Goal: Find specific page/section: Find specific page/section

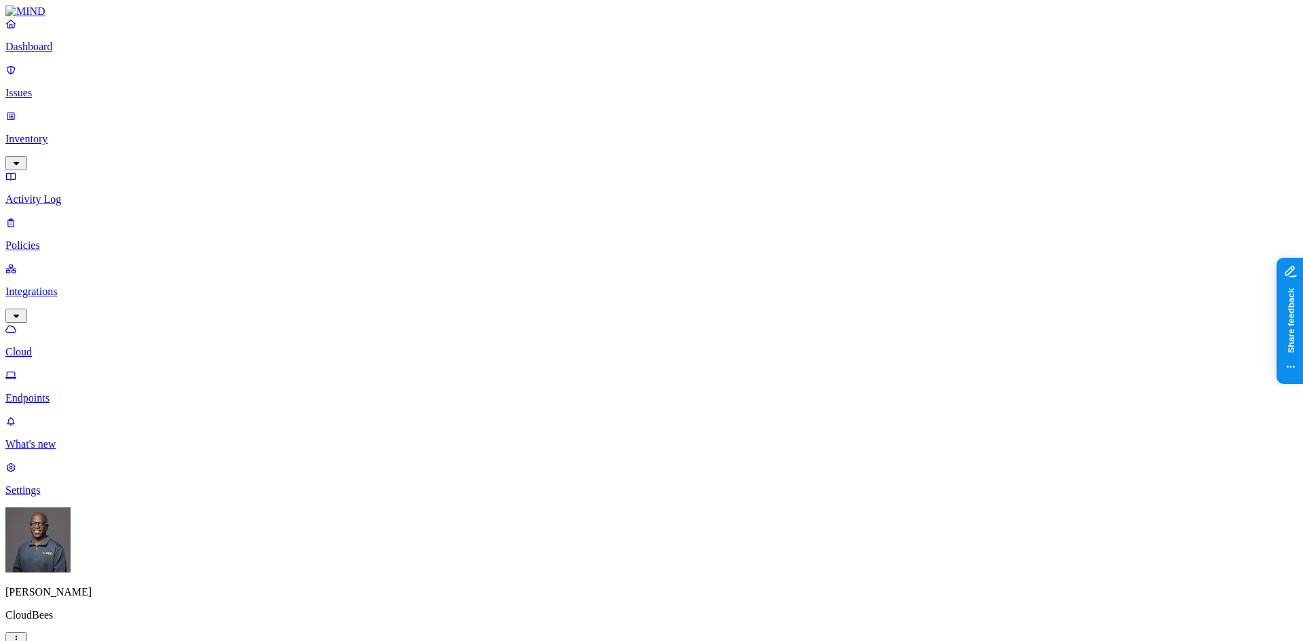
click at [54, 53] on p "Dashboard" at bounding box center [651, 47] width 1292 height 12
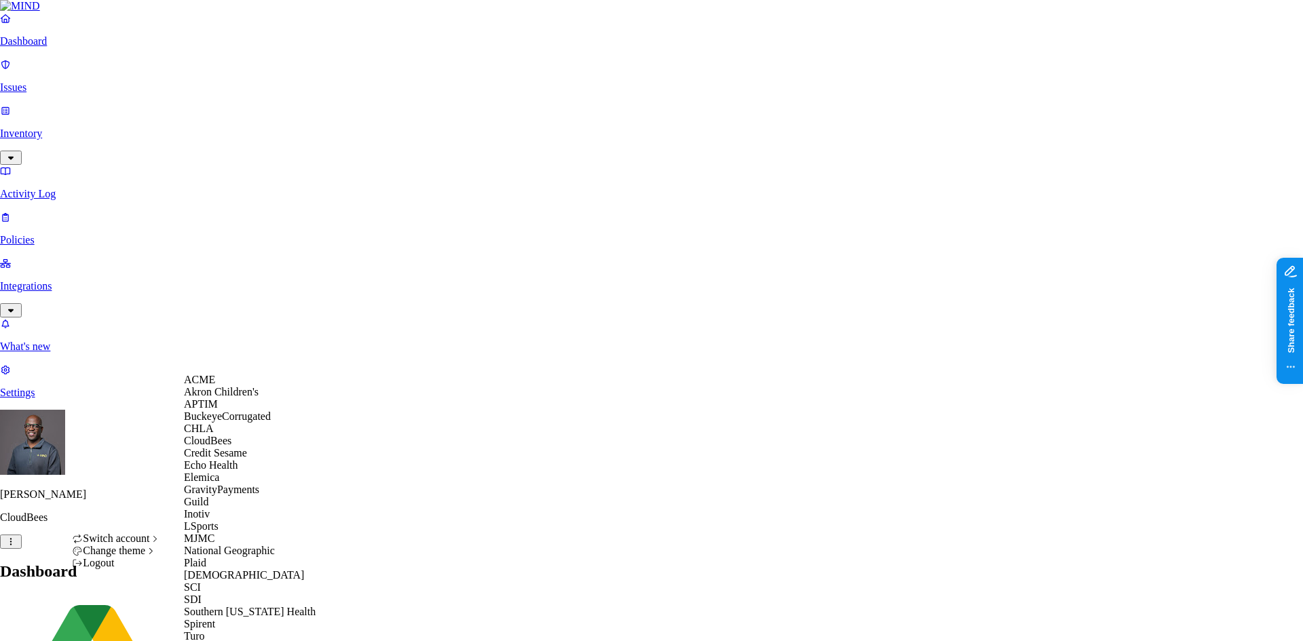
click at [219, 386] on div "ACME" at bounding box center [250, 380] width 132 height 12
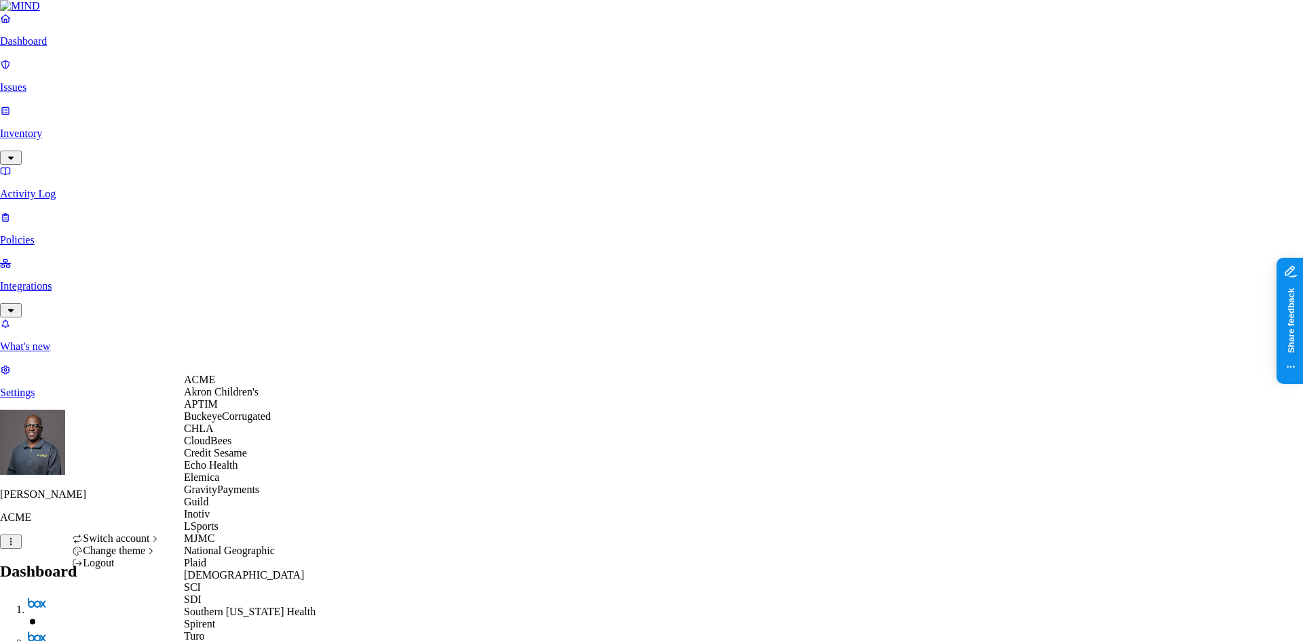
click at [232, 422] on span "BuckeyeCorrugated" at bounding box center [227, 417] width 87 height 12
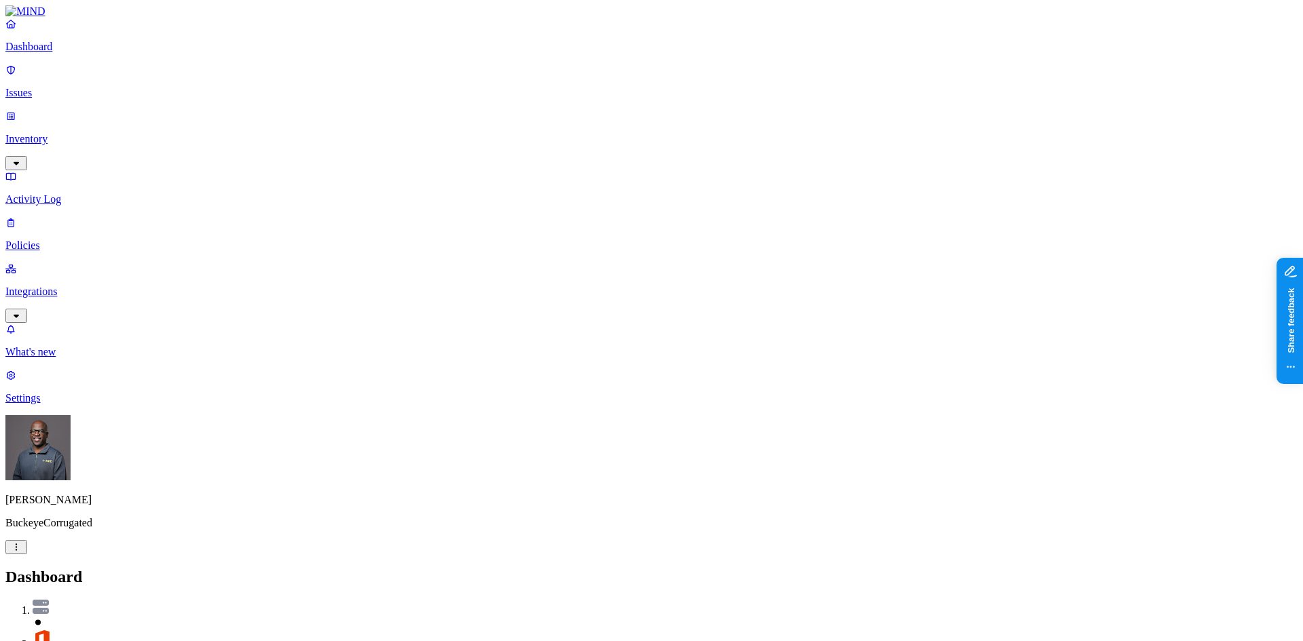
click at [123, 263] on link "Integrations" at bounding box center [651, 292] width 1292 height 58
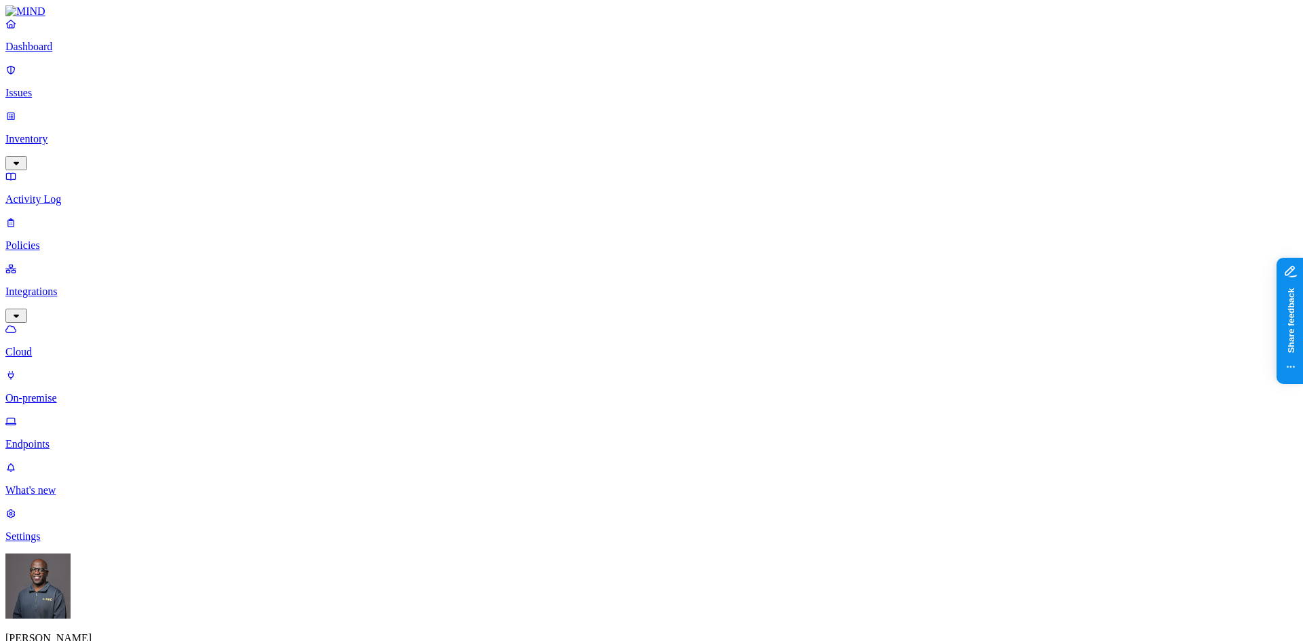
click at [61, 438] on p "Endpoints" at bounding box center [651, 444] width 1292 height 12
click at [71, 392] on p "On-premise" at bounding box center [651, 398] width 1292 height 12
click at [57, 133] on p "Inventory" at bounding box center [651, 139] width 1292 height 12
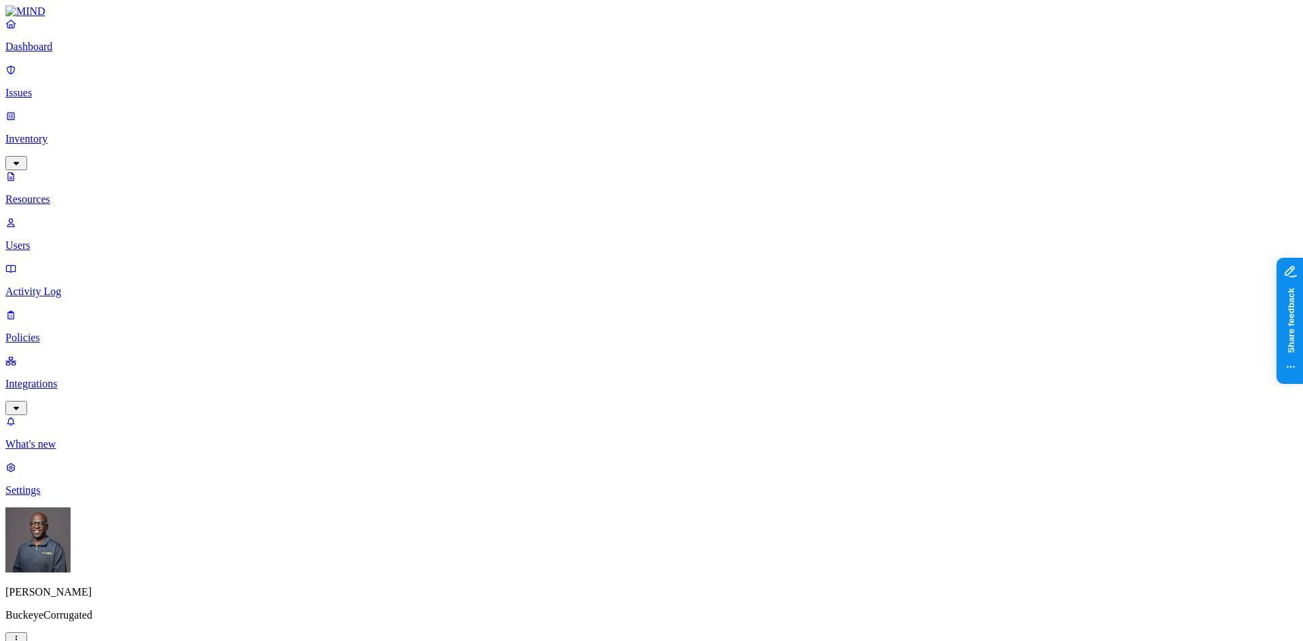
click at [482, 72] on div "PII" at bounding box center [482, 87] width 0 height 38
click at [482, 115] on button "button" at bounding box center [487, 117] width 11 height 4
click at [482, 153] on button "button" at bounding box center [487, 155] width 11 height 4
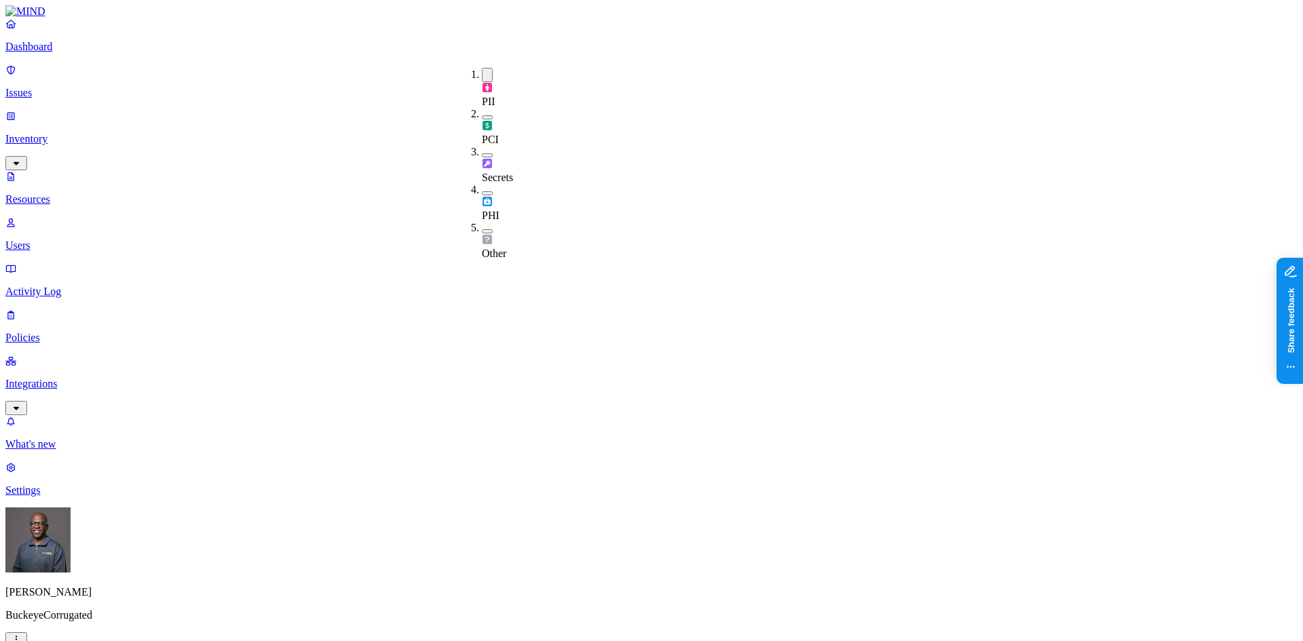
click at [482, 191] on button "button" at bounding box center [487, 193] width 11 height 4
click at [482, 222] on div "Other" at bounding box center [482, 241] width 0 height 38
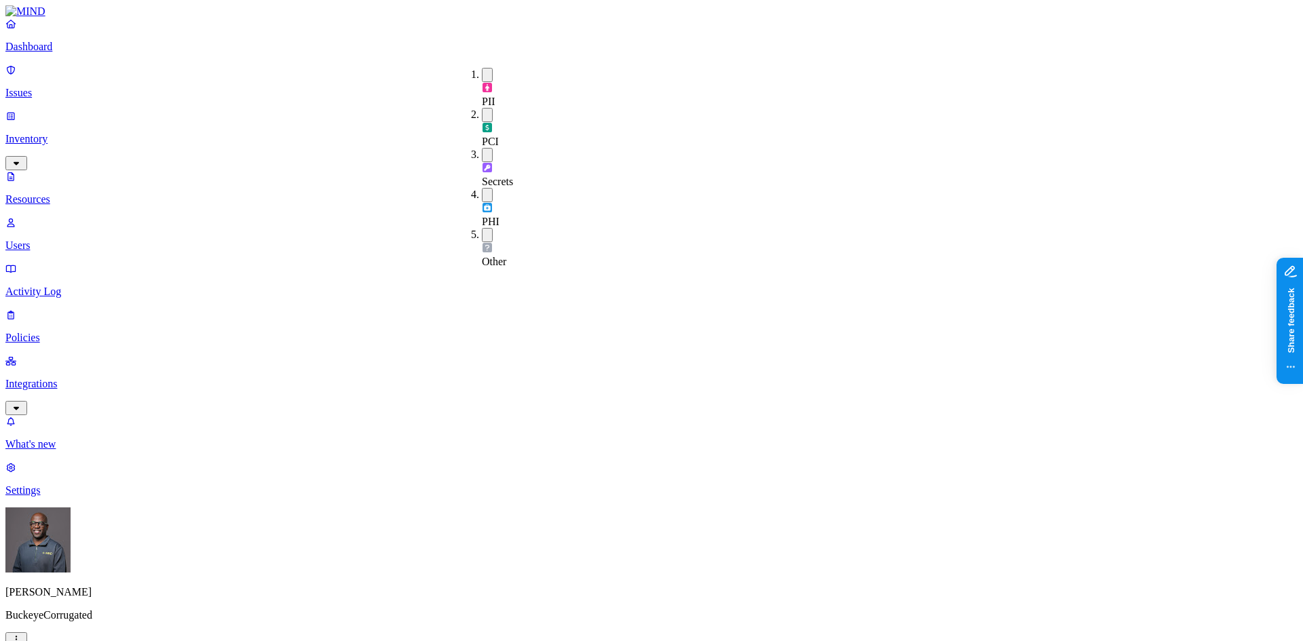
click at [57, 53] on link "Dashboard" at bounding box center [651, 35] width 1292 height 35
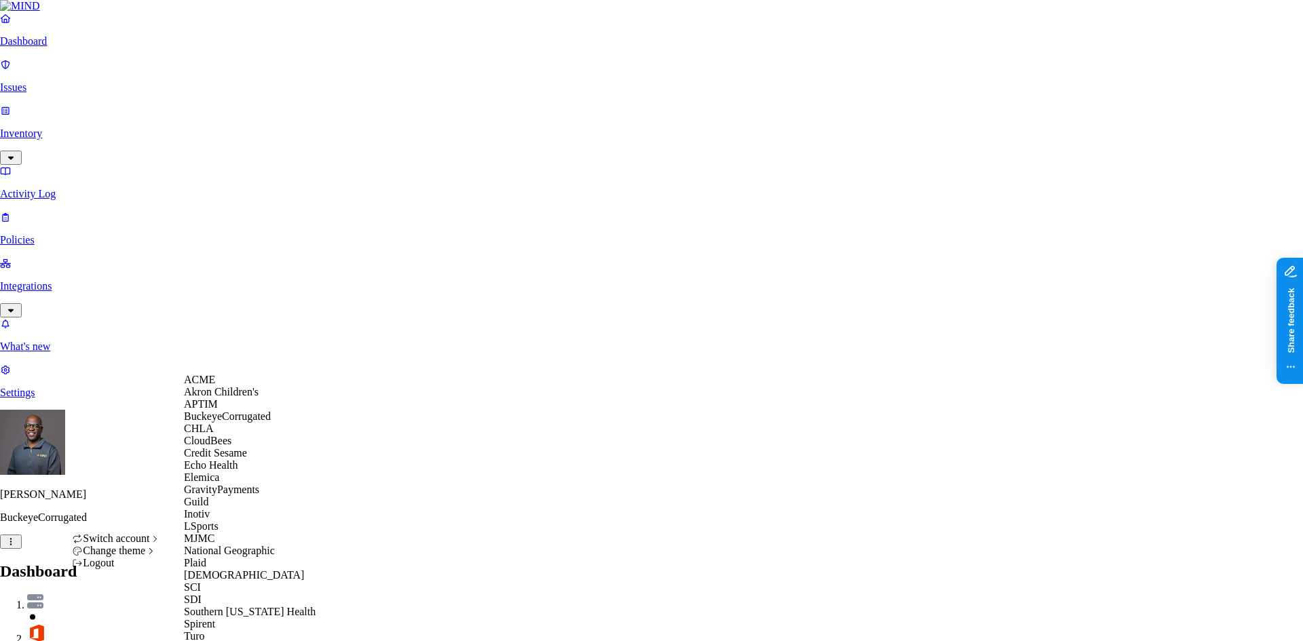
click at [235, 422] on span "BuckeyeCorrugated" at bounding box center [227, 417] width 87 height 12
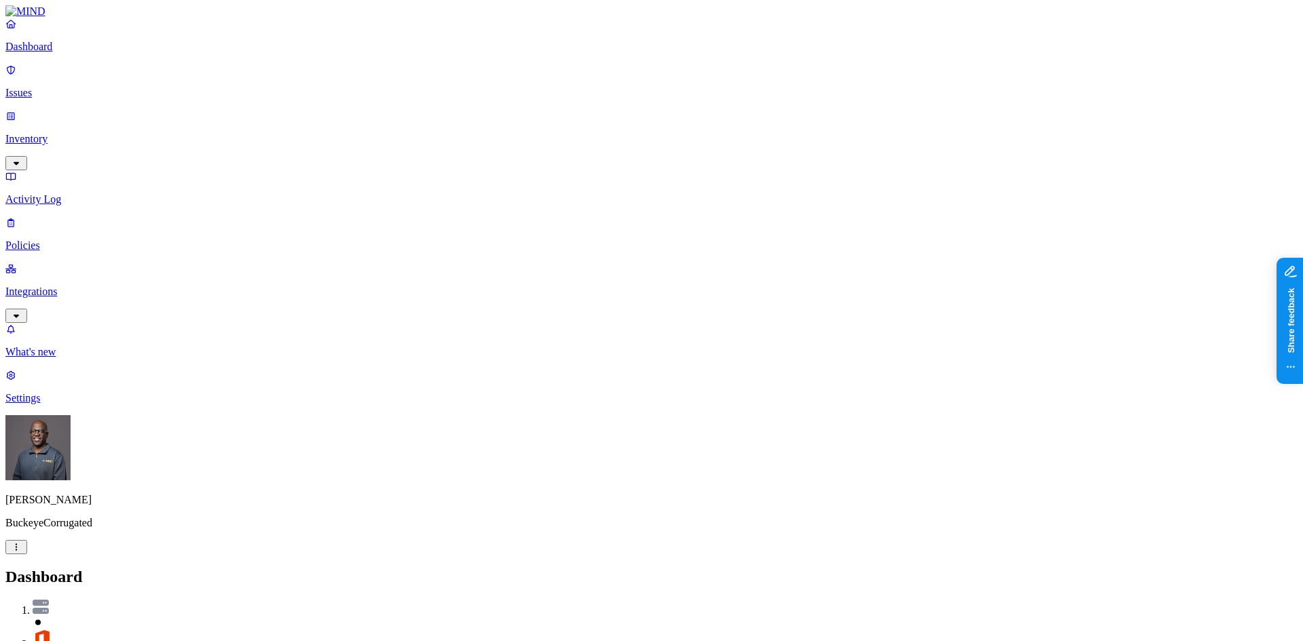
click at [44, 404] on p "Settings" at bounding box center [651, 398] width 1292 height 12
drag, startPoint x: 415, startPoint y: 231, endPoint x: 510, endPoint y: 27, distance: 225.5
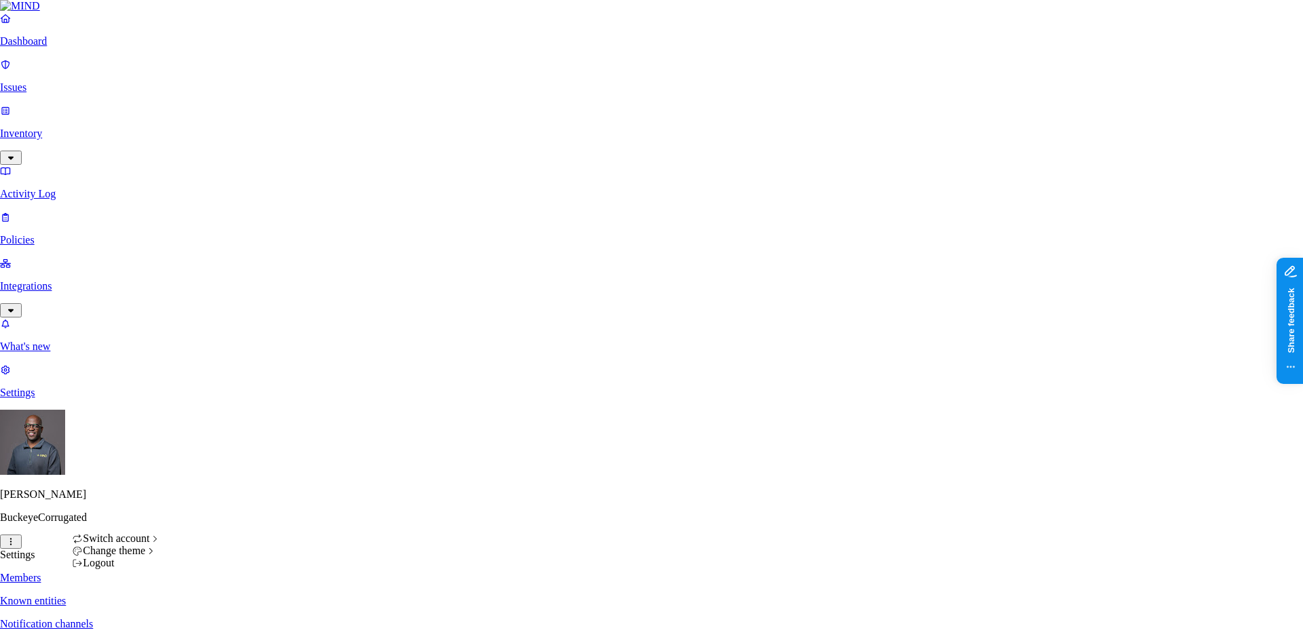
click at [128, 624] on html "Dashboard Issues Inventory Activity Log Policies Integrations What's new 1 Sett…" at bounding box center [651, 511] width 1303 height 1022
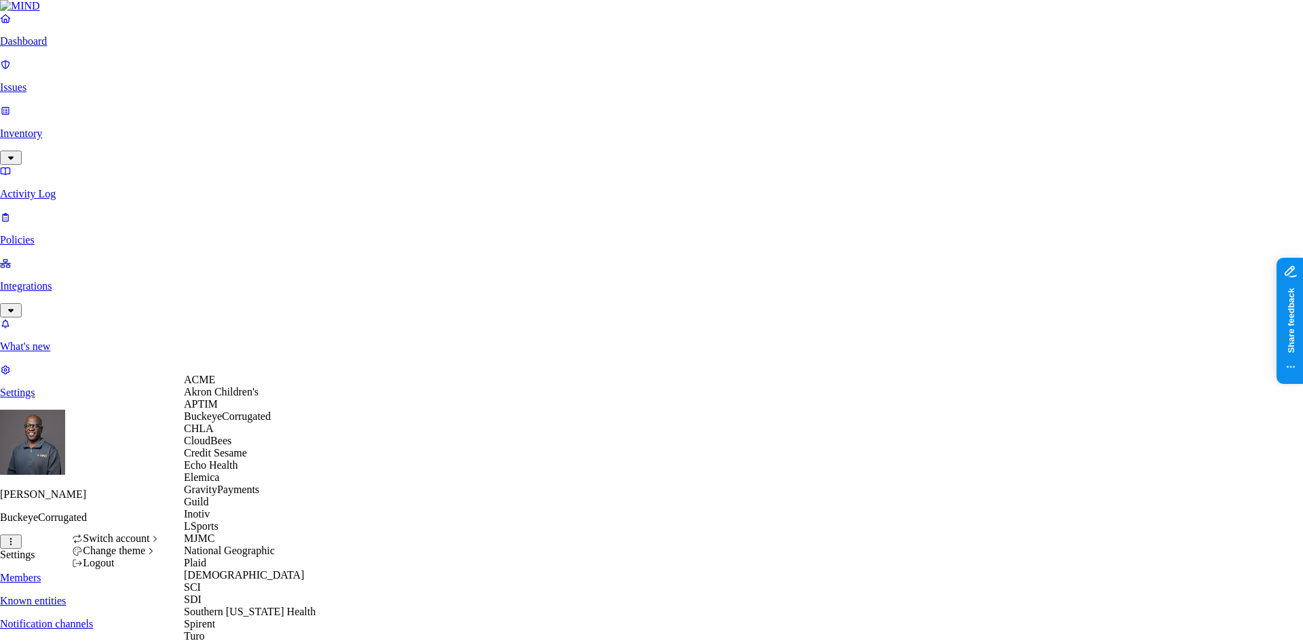
click at [231, 446] on span "CloudBees" at bounding box center [207, 441] width 47 height 12
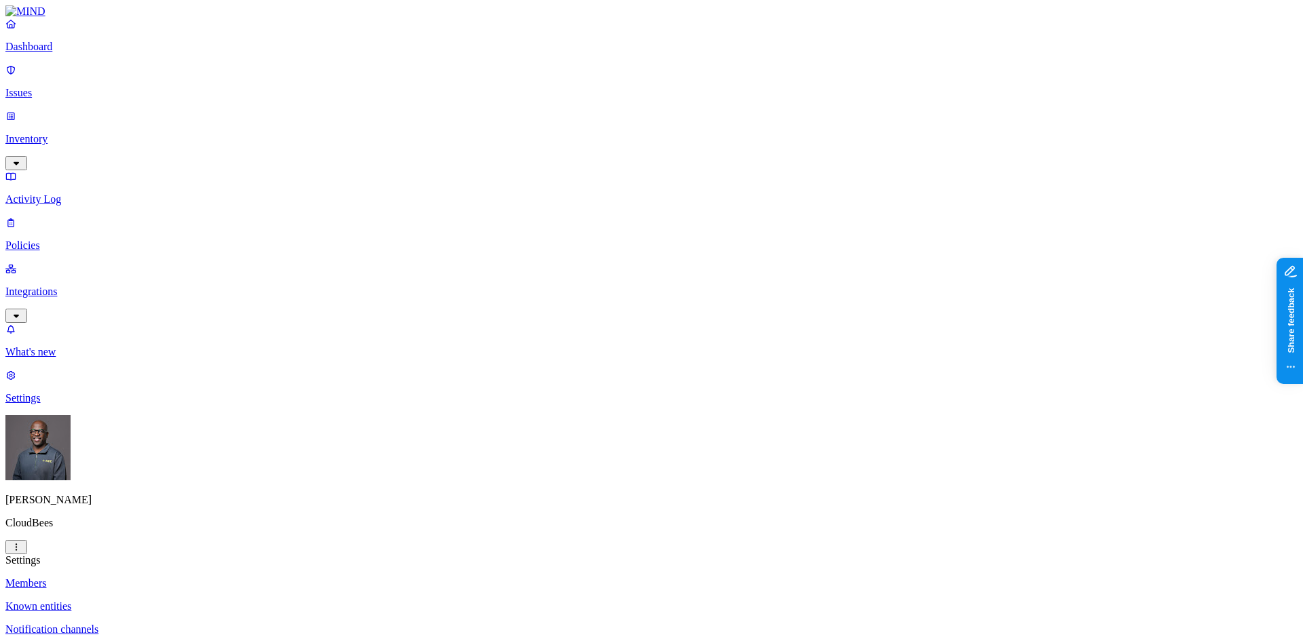
click at [55, 286] on p "Integrations" at bounding box center [651, 292] width 1292 height 12
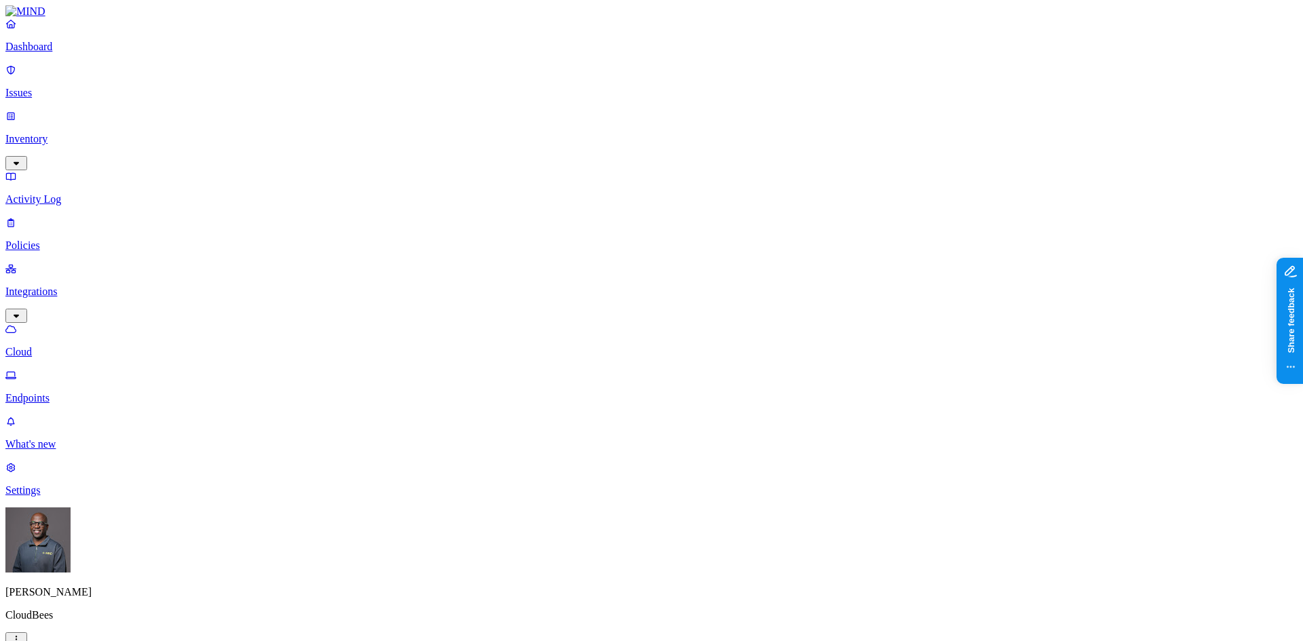
click at [54, 392] on p "Endpoints" at bounding box center [651, 398] width 1292 height 12
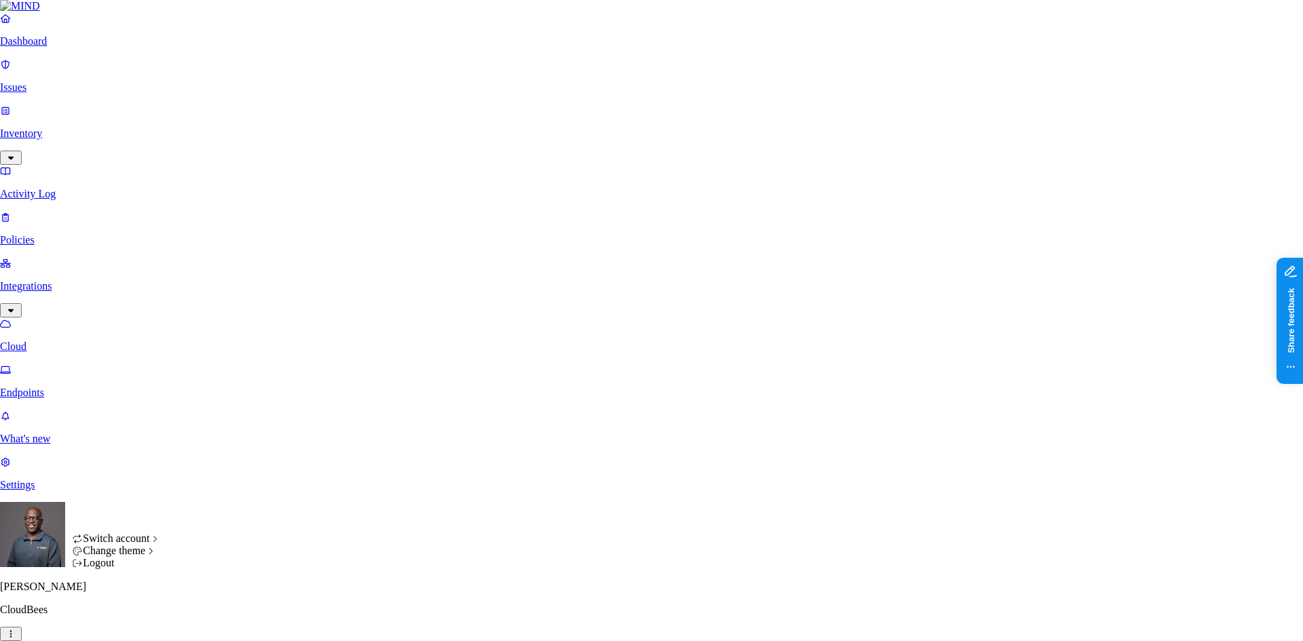
click at [132, 622] on html "Dashboard Issues Inventory Activity Log Policies Integrations Cloud Endpoints W…" at bounding box center [651, 532] width 1303 height 1064
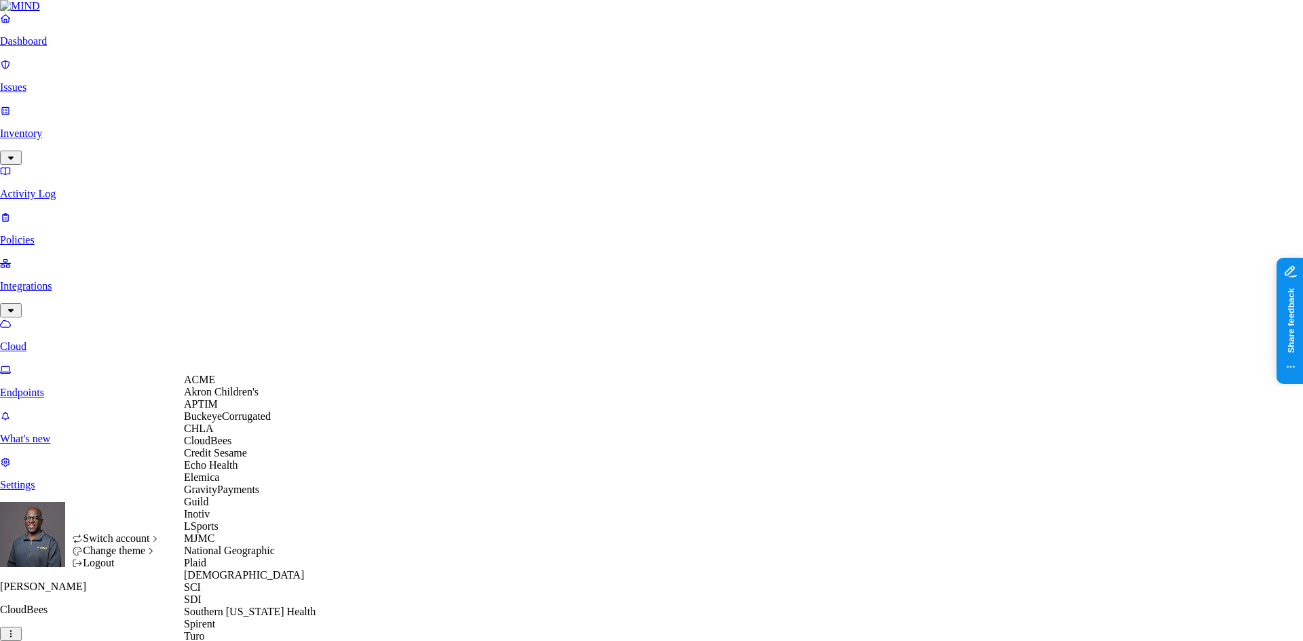
click at [212, 446] on span "CloudBees" at bounding box center [207, 441] width 47 height 12
